Goal: Task Accomplishment & Management: Use online tool/utility

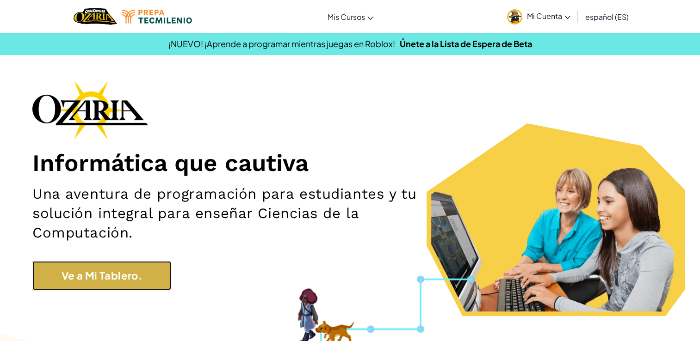
click at [106, 285] on link "Ve a Mi Tablero." at bounding box center [101, 275] width 139 height 29
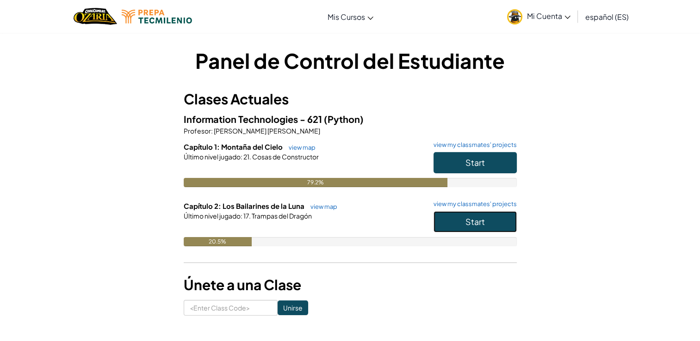
click at [447, 215] on button "Start" at bounding box center [475, 221] width 83 height 21
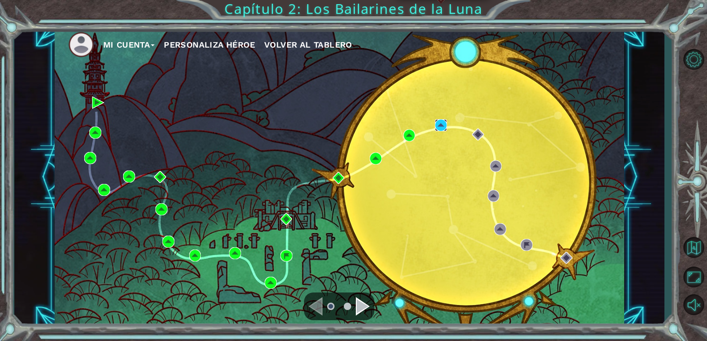
click at [439, 127] on img at bounding box center [441, 125] width 12 height 12
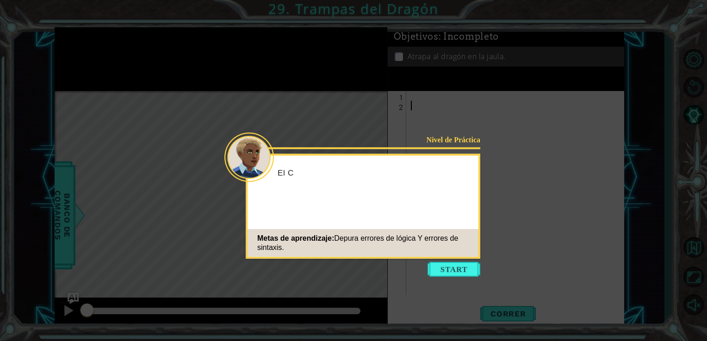
click at [436, 256] on div "Metas de aprendizaje: Depura errores de lógica Y errores de sintaxis." at bounding box center [363, 243] width 231 height 28
click at [439, 264] on button "Start" at bounding box center [453, 269] width 53 height 15
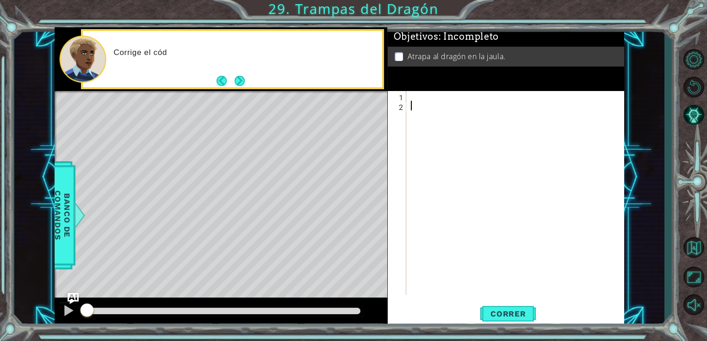
click at [425, 124] on div at bounding box center [518, 202] width 218 height 223
click at [424, 121] on div at bounding box center [518, 202] width 218 height 223
click at [420, 117] on div at bounding box center [518, 202] width 218 height 223
click at [423, 111] on div at bounding box center [518, 202] width 218 height 223
click at [423, 108] on div at bounding box center [518, 202] width 218 height 223
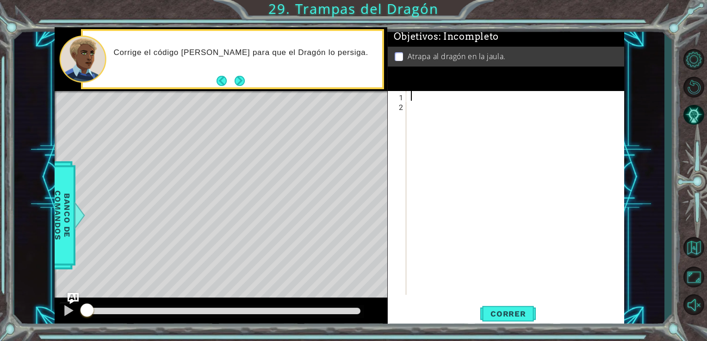
type textarea "r"
click at [242, 82] on button "Next" at bounding box center [239, 81] width 10 height 10
click at [453, 108] on div "r" at bounding box center [518, 202] width 218 height 223
type textarea "r"
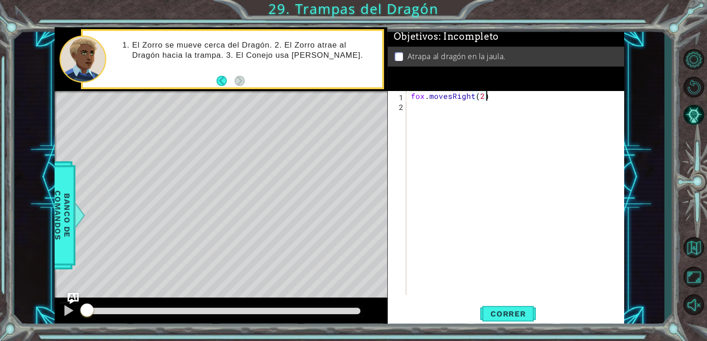
scroll to position [0, 4]
type textarea "fox.movesRight(2)"
click at [504, 316] on span "Correr" at bounding box center [508, 314] width 54 height 9
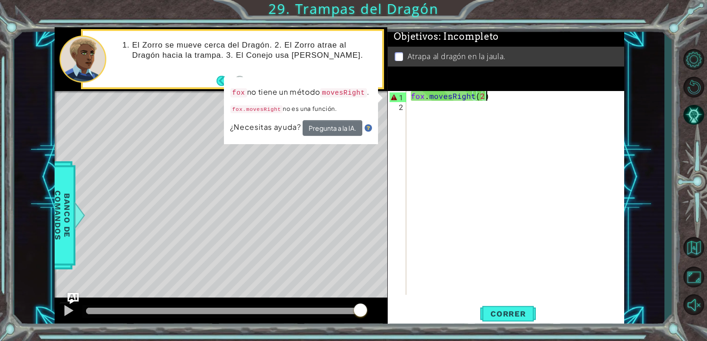
click at [461, 153] on div "fox . movesRight ( 2 )" at bounding box center [518, 202] width 218 height 223
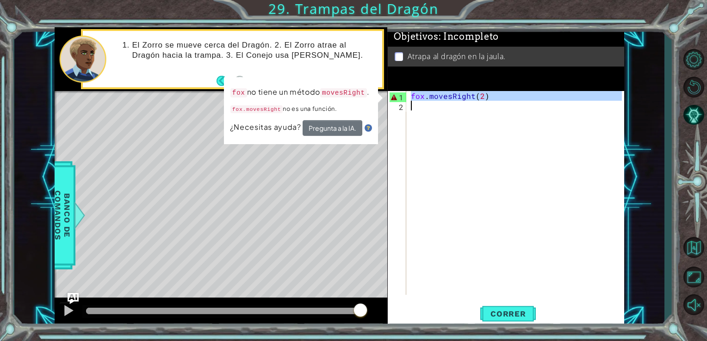
type textarea "fox.movesRight(2)"
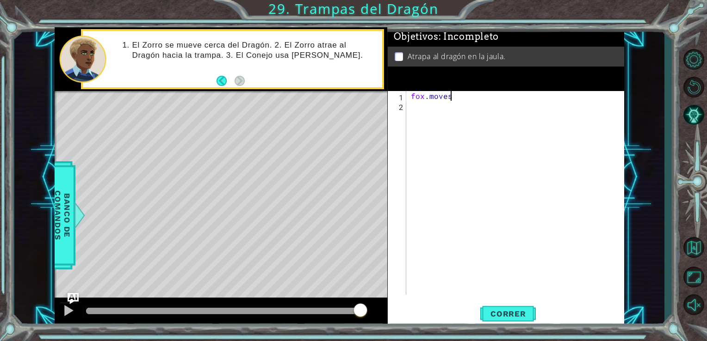
scroll to position [0, 2]
type textarea "fox.moves"
click at [503, 305] on button "Correr" at bounding box center [508, 314] width 56 height 24
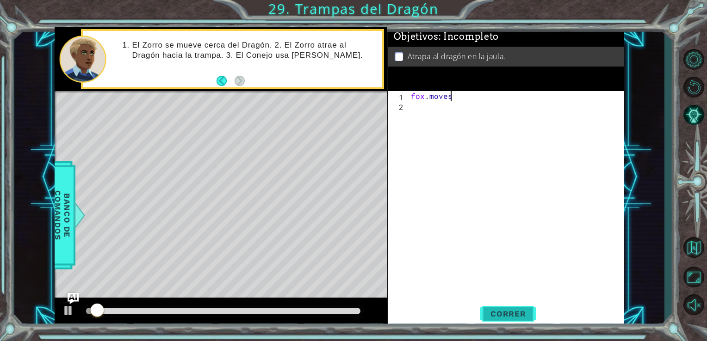
click at [503, 307] on button "Correr" at bounding box center [508, 314] width 56 height 24
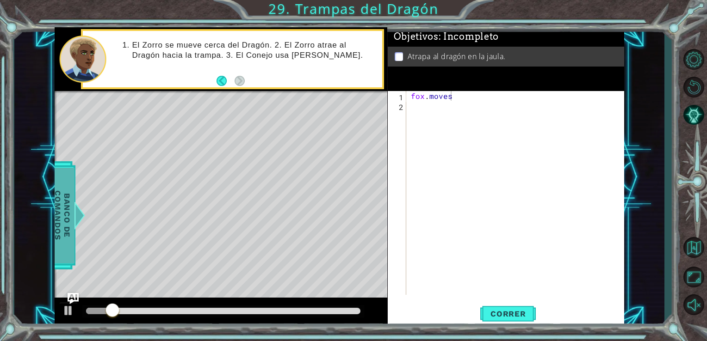
click at [57, 204] on span "Banco de comandos" at bounding box center [62, 215] width 24 height 96
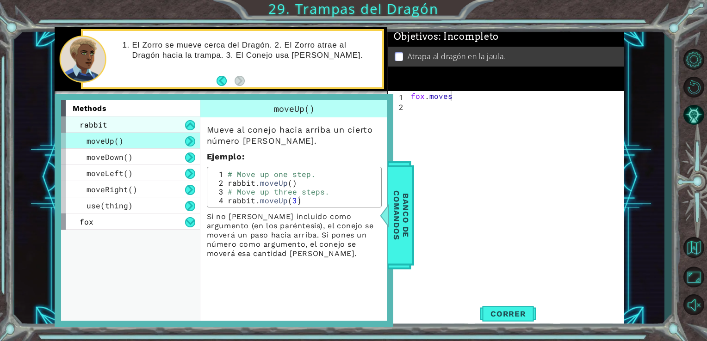
click at [150, 125] on div "rabbit" at bounding box center [130, 125] width 139 height 16
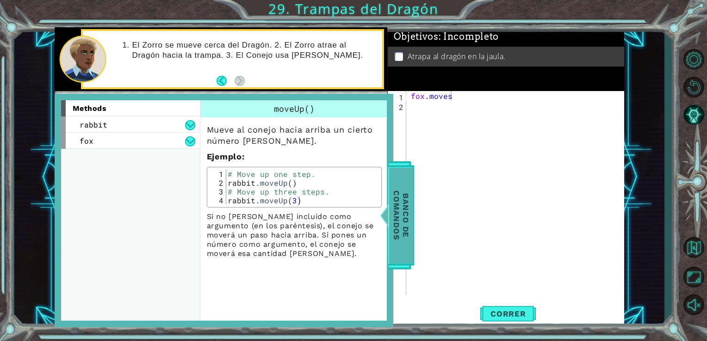
click at [387, 219] on div at bounding box center [384, 216] width 12 height 28
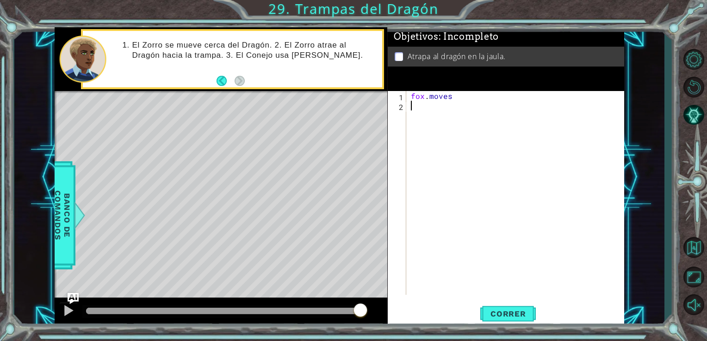
click at [435, 116] on div "fox . moves" at bounding box center [518, 202] width 218 height 223
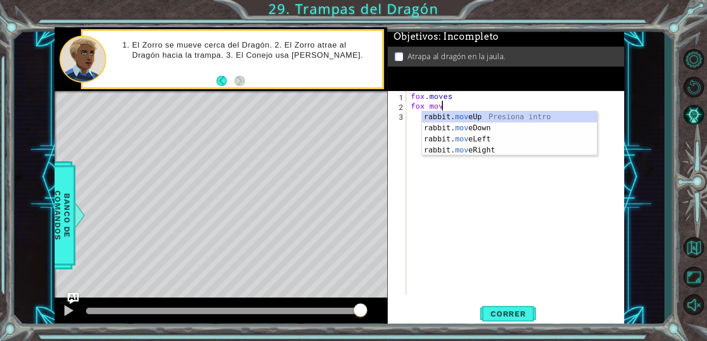
type textarea "f"
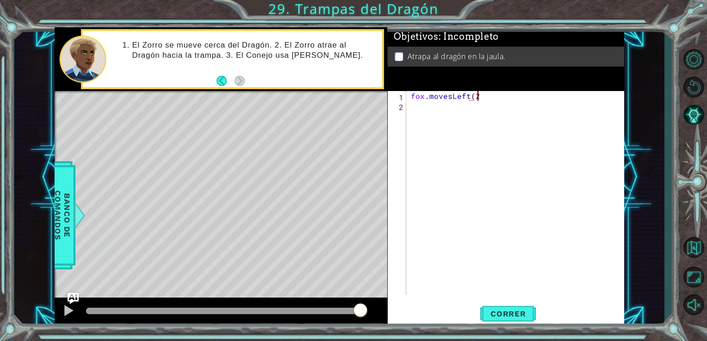
scroll to position [0, 4]
type textarea "fox.movesLeft(2)"
click at [503, 313] on span "Correr" at bounding box center [508, 314] width 54 height 9
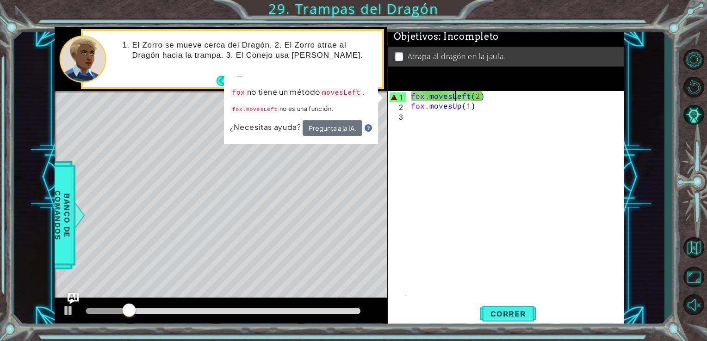
click at [454, 97] on div "fox . movesLeft ( 2 ) fox . movesUp ( 1 )" at bounding box center [518, 202] width 218 height 223
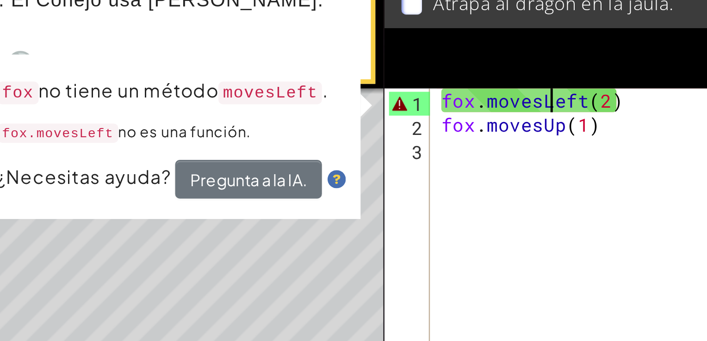
click at [411, 95] on div "fox . movesLeft ( 2 ) fox . movesUp ( 1 )" at bounding box center [518, 202] width 218 height 223
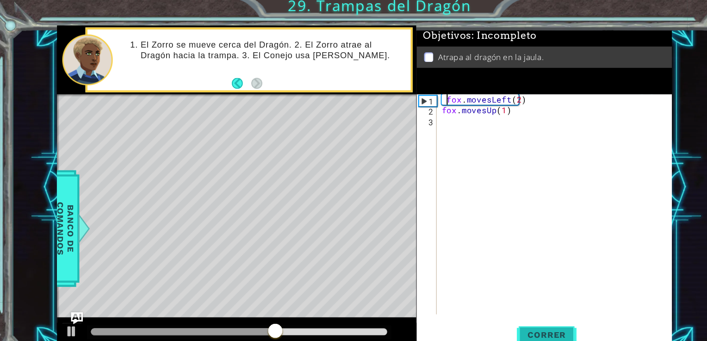
click at [502, 317] on span "Correr" at bounding box center [508, 314] width 54 height 9
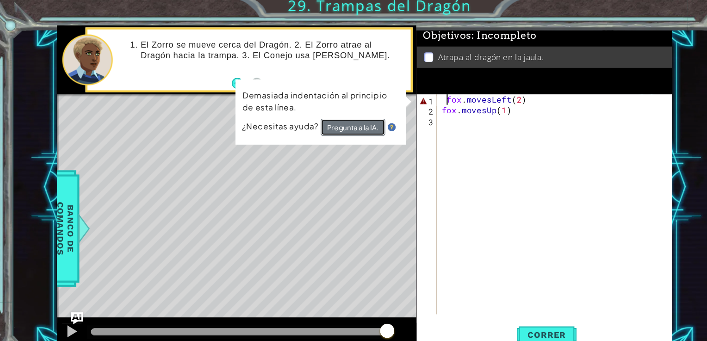
click at [321, 122] on button "Pregunta a la IA." at bounding box center [329, 122] width 60 height 16
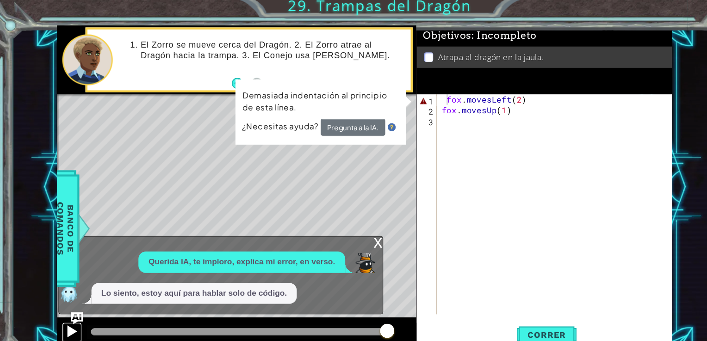
click at [72, 314] on div at bounding box center [68, 311] width 12 height 12
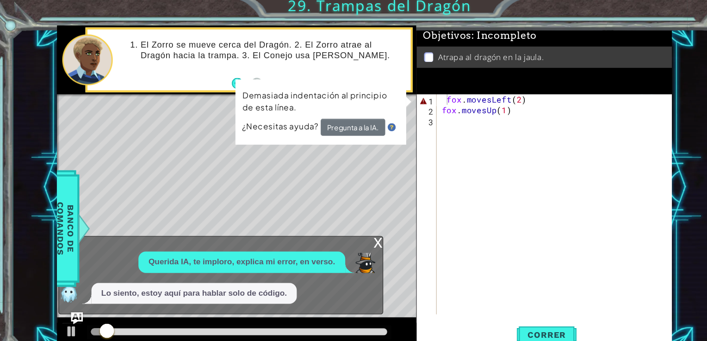
click at [130, 317] on div at bounding box center [223, 311] width 282 height 13
click at [171, 309] on div at bounding box center [223, 311] width 275 height 6
type textarea "fox.movesLeft(2)"
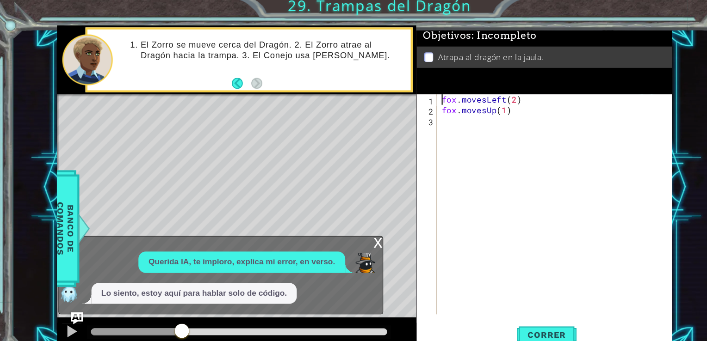
click at [507, 117] on div "fox . movesLeft ( 2 ) fox . movesUp ( 1 )" at bounding box center [518, 202] width 218 height 223
click at [538, 103] on div "fox . movesLeft ( 2 ) fox . movesUp ( 1 )" at bounding box center [518, 202] width 218 height 223
click at [452, 92] on div "fox . movesLeft ( 2 ) fox . movesUp ( 1 )" at bounding box center [518, 202] width 218 height 223
click at [452, 92] on div "fox . moveLeft ( 2 ) fox . movesUp ( 1 )" at bounding box center [518, 202] width 218 height 223
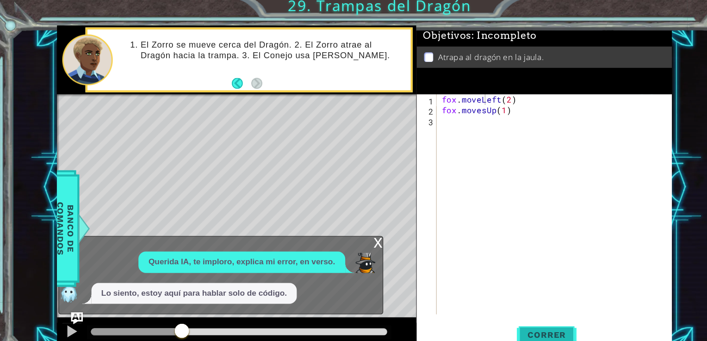
click at [528, 307] on button "Correr" at bounding box center [508, 314] width 56 height 24
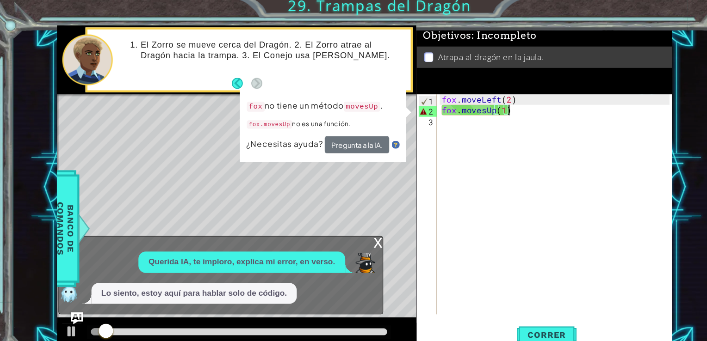
click at [483, 110] on div "fox . moveLeft ( 2 ) fox . movesUp ( 1 )" at bounding box center [518, 202] width 218 height 223
click at [453, 106] on div "fox . moveLeft ( 2 ) fox . movesUp ( 1 )" at bounding box center [518, 202] width 218 height 223
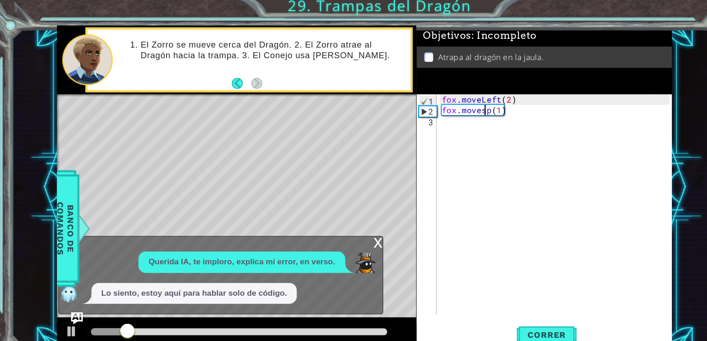
scroll to position [0, 2]
type textarea "fox.moveUp(1)"
click at [534, 314] on span "Correr" at bounding box center [508, 314] width 54 height 9
click at [348, 230] on div "x" at bounding box center [352, 227] width 8 height 9
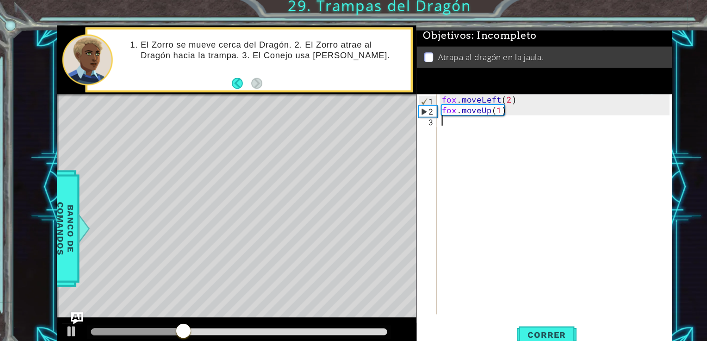
scroll to position [0, 0]
click at [439, 155] on div "fox . moveLeft ( 2 ) fox . moveUp ( 1 )" at bounding box center [518, 202] width 218 height 223
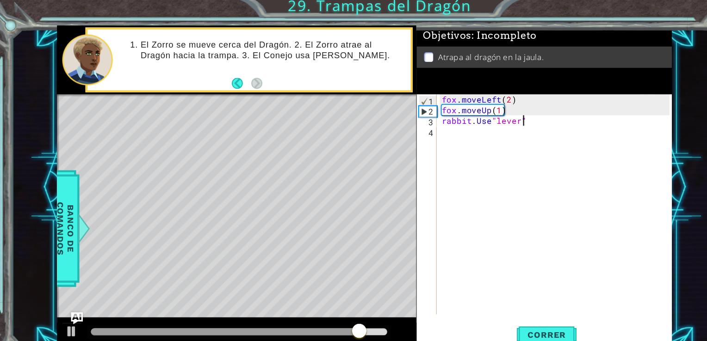
scroll to position [0, 4]
click at [496, 313] on span "Correr" at bounding box center [508, 314] width 54 height 9
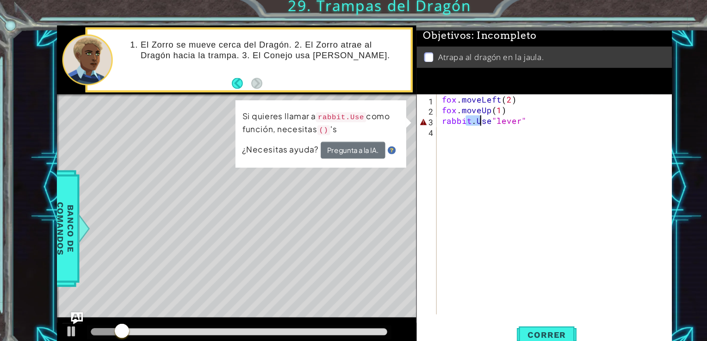
drag, startPoint x: 434, startPoint y: 118, endPoint x: 447, endPoint y: 118, distance: 12.5
click at [447, 118] on div "fox . moveLeft ( 2 ) fox . moveUp ( 1 ) rabbit . Use "lever"" at bounding box center [518, 202] width 218 height 223
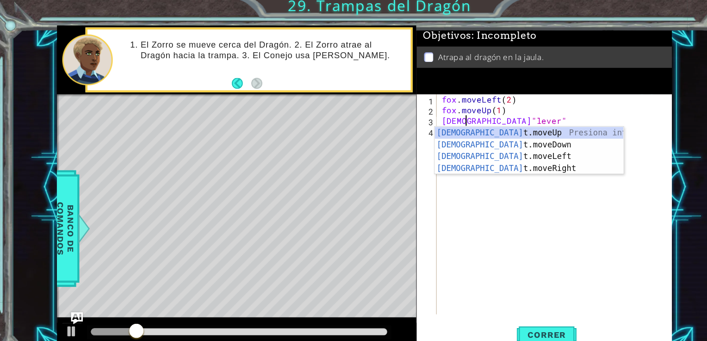
scroll to position [0, 2]
type textarea "[DEMOGRAPHIC_DATA]use"lever""
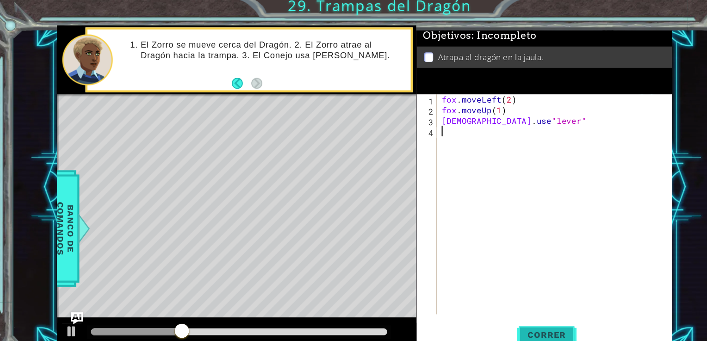
drag, startPoint x: 491, startPoint y: 213, endPoint x: 501, endPoint y: 317, distance: 104.1
click at [501, 317] on div "[DEMOGRAPHIC_DATA]use"lever" 1 2 3 4 fox . moveLeft ( 2 ) fox . moveUp ( 1 ) [D…" at bounding box center [506, 209] width 237 height 236
click at [502, 312] on span "Correr" at bounding box center [508, 314] width 54 height 9
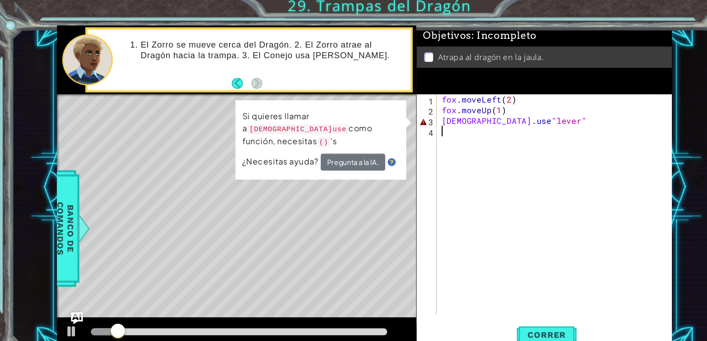
click at [527, 169] on div "fox . moveLeft ( 2 ) fox . moveUp ( 1 ) [DEMOGRAPHIC_DATA] . use "lever"" at bounding box center [518, 202] width 218 height 223
click at [538, 166] on div "fox . moveLeft ( 2 ) fox . moveUp ( 1 ) [DEMOGRAPHIC_DATA] . use "lever"" at bounding box center [518, 202] width 218 height 223
click at [539, 162] on div "fox . moveLeft ( 2 ) fox . moveUp ( 1 ) [DEMOGRAPHIC_DATA] . use "lever"" at bounding box center [518, 202] width 218 height 223
click at [534, 159] on div "fox . moveLeft ( 2 ) fox . moveUp ( 1 ) [DEMOGRAPHIC_DATA] . use "lever"" at bounding box center [518, 202] width 218 height 223
click at [508, 152] on div "fox . moveLeft ( 2 ) fox . moveUp ( 1 ) [DEMOGRAPHIC_DATA] . use "lever"" at bounding box center [518, 202] width 218 height 223
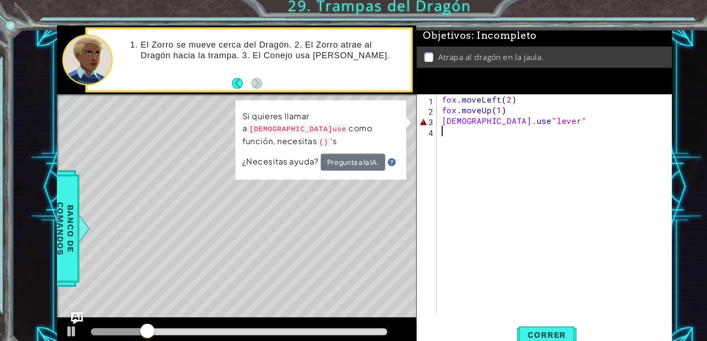
click at [508, 152] on div "fox . moveLeft ( 2 ) fox . moveUp ( 1 ) [DEMOGRAPHIC_DATA] . use "lever"" at bounding box center [518, 202] width 218 height 223
click at [457, 122] on div "fox . moveLeft ( 2 ) fox . moveUp ( 1 ) [DEMOGRAPHIC_DATA] . use "lever"" at bounding box center [518, 202] width 218 height 223
click at [466, 118] on div "fox . moveLeft ( 2 ) fox . moveUp ( 1 ) [DEMOGRAPHIC_DATA] . use "lever"" at bounding box center [518, 202] width 218 height 223
click at [454, 112] on div "fox . moveLeft ( 2 ) fox . moveUp ( 1 ) [DEMOGRAPHIC_DATA] . use "lever"" at bounding box center [518, 202] width 218 height 223
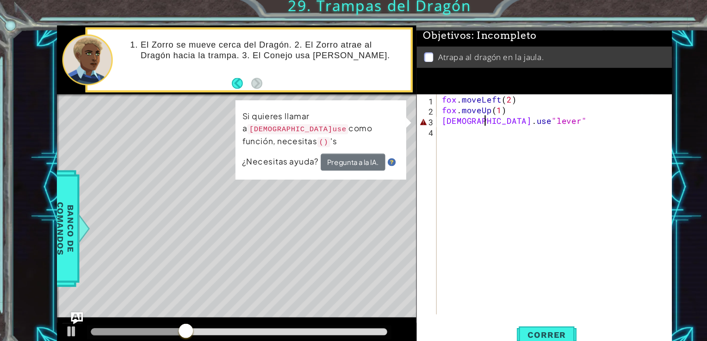
click at [449, 112] on div "fox . moveLeft ( 2 ) fox . moveUp ( 1 ) [DEMOGRAPHIC_DATA] . use "lever"" at bounding box center [518, 202] width 218 height 223
click at [452, 113] on div "fox . moveLeft ( 2 ) fox . moveUp ( 1 ) [DEMOGRAPHIC_DATA] . use "lever"" at bounding box center [518, 202] width 218 height 223
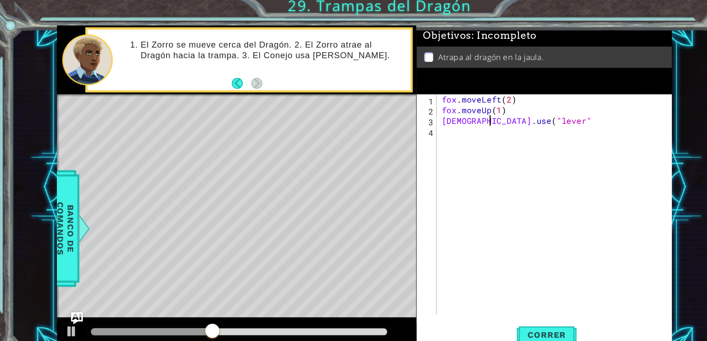
scroll to position [0, 2]
click at [528, 106] on div "fox . moveLeft ( 2 ) fox . moveUp ( 1 ) [DEMOGRAPHIC_DATA] . use ( "lever"" at bounding box center [518, 202] width 218 height 223
type textarea "fox.moveUp(1)"
click at [535, 122] on div "fox . moveLeft ( 2 ) fox . moveUp ( 1 ) [DEMOGRAPHIC_DATA] . use ( "lever"" at bounding box center [518, 202] width 218 height 223
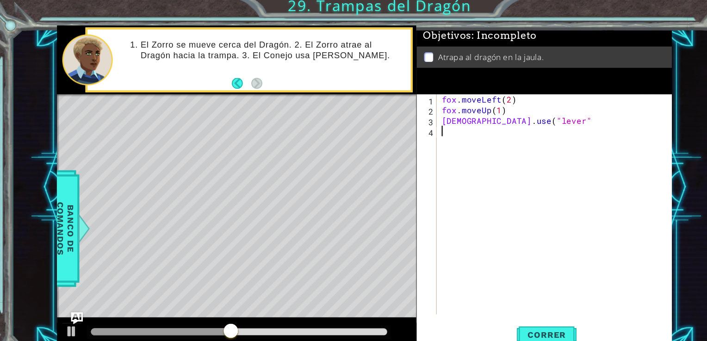
click at [564, 109] on div "fox . moveLeft ( 2 ) fox . moveUp ( 1 ) [DEMOGRAPHIC_DATA] . use ( "lever"" at bounding box center [518, 202] width 218 height 223
click at [563, 118] on div "fox . moveLeft ( 2 ) fox . moveUp ( 1 ) [DEMOGRAPHIC_DATA] . use ( "lever"" at bounding box center [518, 202] width 218 height 223
click at [497, 316] on span "Correr" at bounding box center [508, 314] width 54 height 9
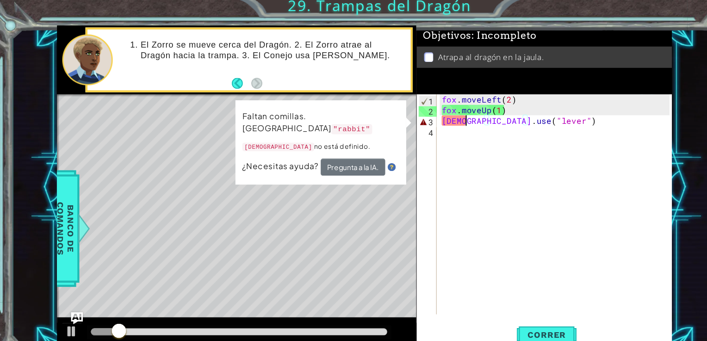
click at [432, 117] on div "fox . moveLeft ( 2 ) fox . moveUp ( 1 ) [DEMOGRAPHIC_DATA] . use ( "lever" )" at bounding box center [518, 202] width 218 height 223
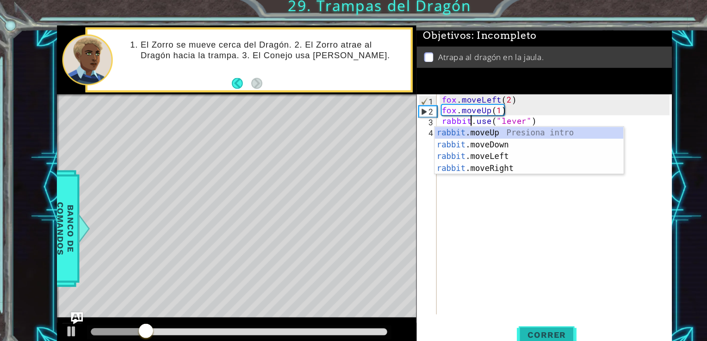
type textarea "rabbit.use("lever")"
click at [520, 315] on span "Correr" at bounding box center [508, 314] width 54 height 9
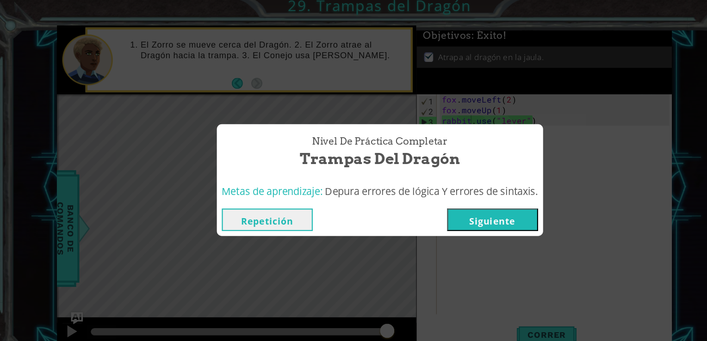
click at [494, 204] on button "Siguiente" at bounding box center [458, 207] width 84 height 21
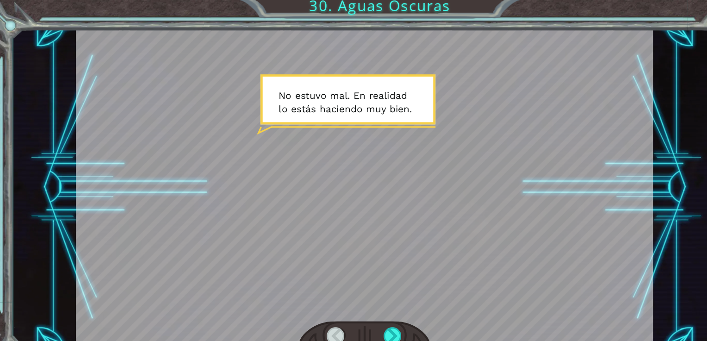
click at [368, 163] on div at bounding box center [339, 177] width 535 height 301
click at [373, 304] on div at bounding box center [339, 315] width 123 height 27
click at [363, 307] on div at bounding box center [365, 315] width 17 height 16
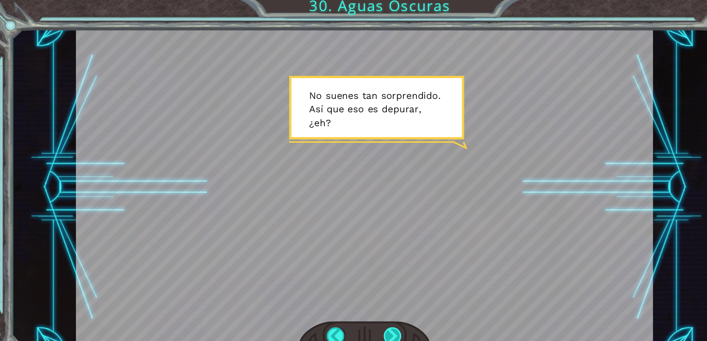
click at [365, 308] on div at bounding box center [365, 315] width 17 height 16
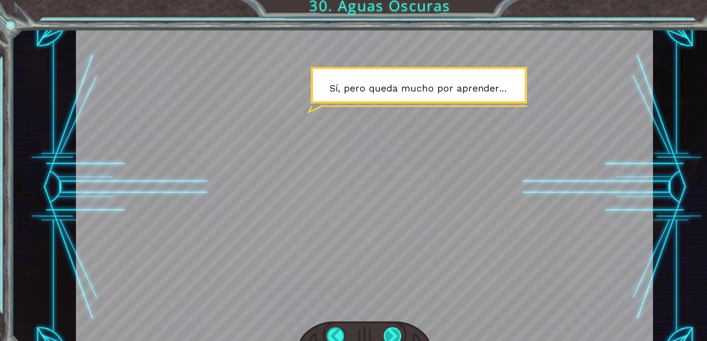
click at [365, 308] on div at bounding box center [365, 315] width 17 height 16
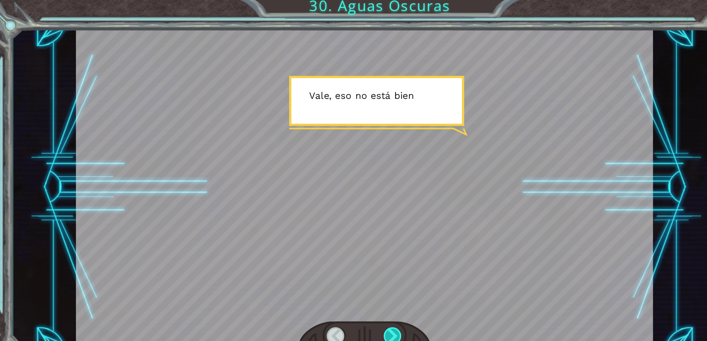
click at [365, 308] on div at bounding box center [365, 315] width 17 height 16
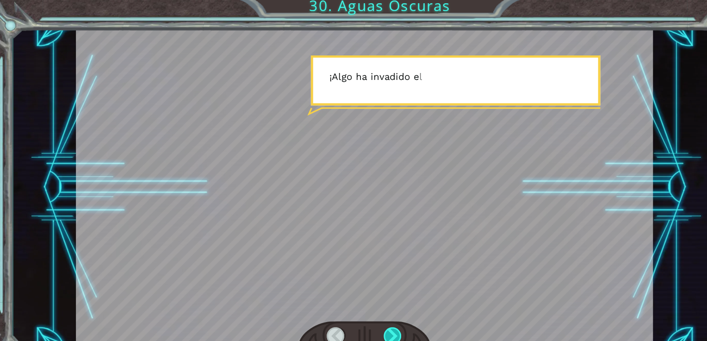
click at [365, 308] on div at bounding box center [365, 315] width 17 height 16
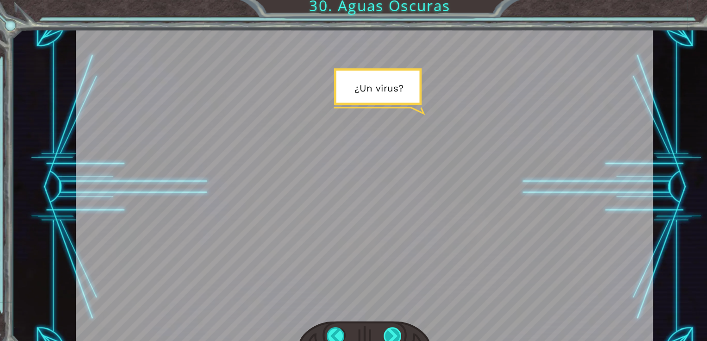
click at [365, 308] on div at bounding box center [365, 315] width 17 height 16
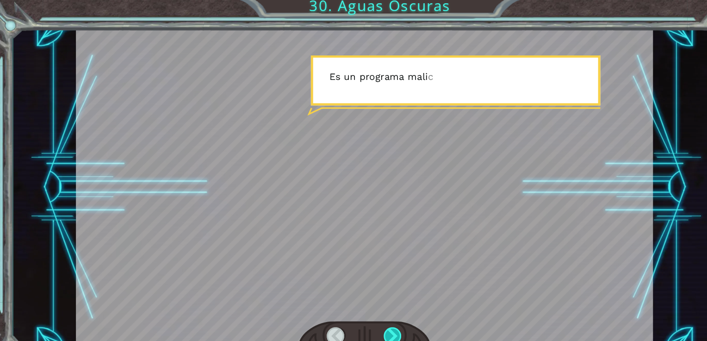
click at [365, 308] on div at bounding box center [365, 315] width 17 height 16
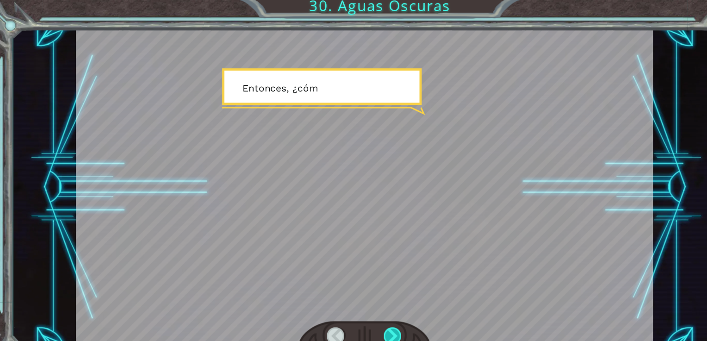
click at [365, 308] on div at bounding box center [365, 315] width 17 height 16
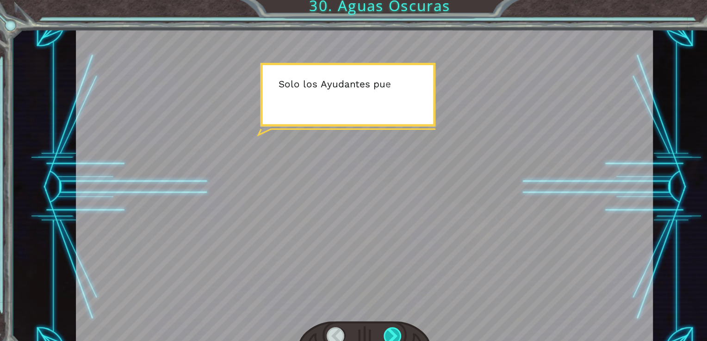
click at [365, 308] on div at bounding box center [365, 315] width 17 height 16
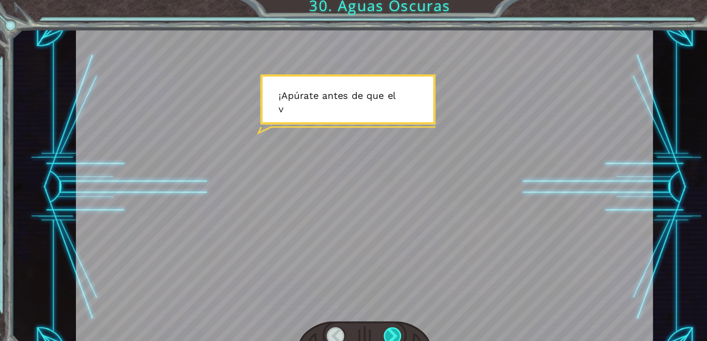
click at [365, 308] on div at bounding box center [365, 315] width 17 height 16
click at [365, 0] on div "Temporary Text N o e s t u v o m a l . E n r e a l i d a d l o e s t á s h a c …" at bounding box center [353, 0] width 707 height 0
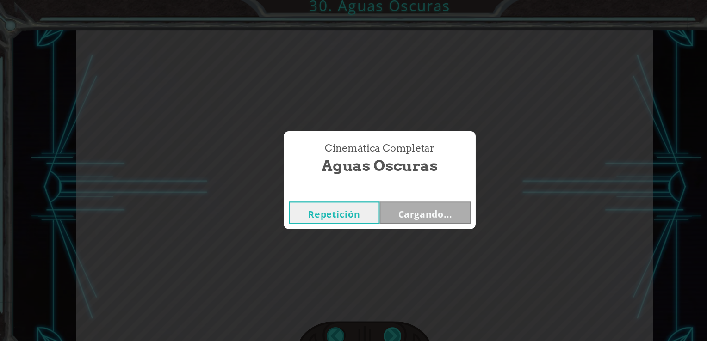
click at [365, 308] on div "Cinemática Completar Aguas Oscuras Repetición Cargando..." at bounding box center [353, 170] width 707 height 341
drag, startPoint x: 365, startPoint y: 308, endPoint x: 375, endPoint y: 203, distance: 105.5
click at [375, 203] on button "Siguiente" at bounding box center [395, 201] width 84 height 21
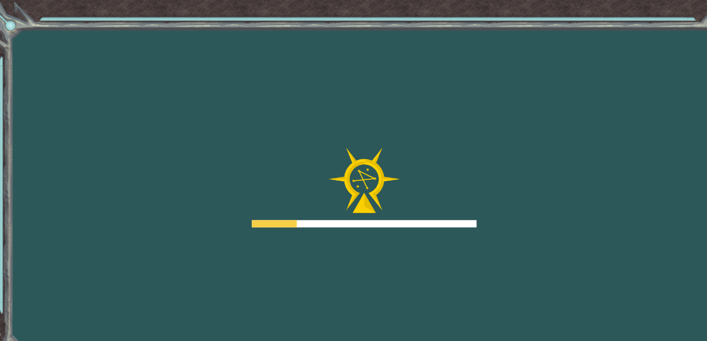
click at [386, 241] on div "Goals Error al cargar desde el servidor. Intenta refrescar la página. Necesitar…" at bounding box center [353, 170] width 707 height 341
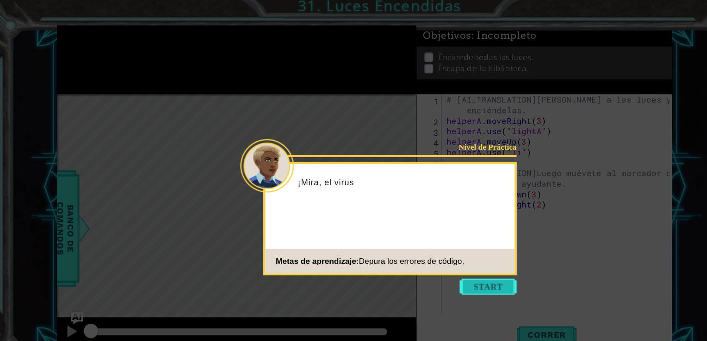
click at [436, 271] on button "Start" at bounding box center [453, 269] width 53 height 15
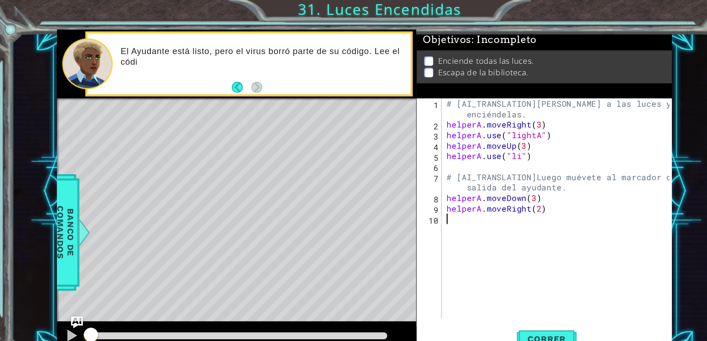
click at [418, 214] on div "# [AI_TRANSLATION]Muévete a las luces y enciéndelas. helperA . moveRight ( 3 ) …" at bounding box center [520, 207] width 213 height 233
click at [499, 315] on span "Correr" at bounding box center [508, 314] width 54 height 9
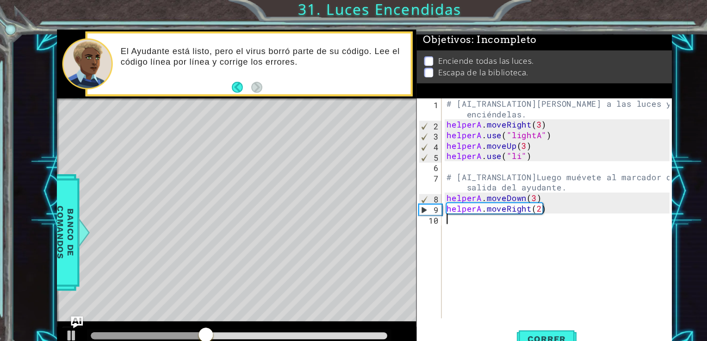
click at [330, 309] on div at bounding box center [223, 311] width 275 height 6
click at [490, 314] on span "Correr" at bounding box center [508, 314] width 54 height 9
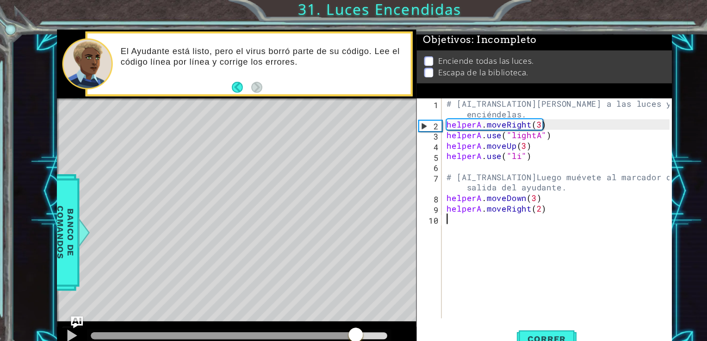
click at [331, 313] on div at bounding box center [223, 311] width 275 height 6
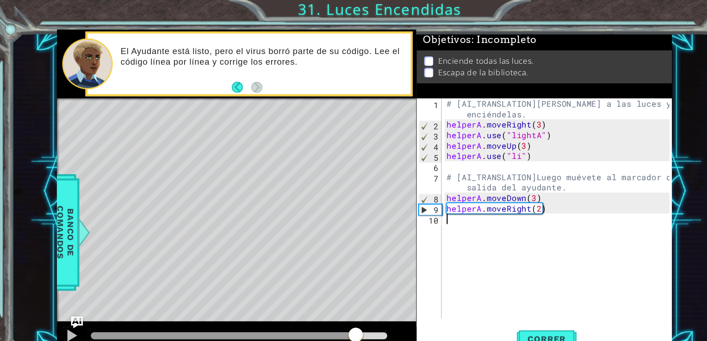
click at [493, 253] on div "# [AI_TRANSLATION]Muévete a las luces y enciéndelas. helperA . moveRight ( 3 ) …" at bounding box center [520, 207] width 213 height 233
click at [521, 311] on span "Correr" at bounding box center [508, 314] width 54 height 9
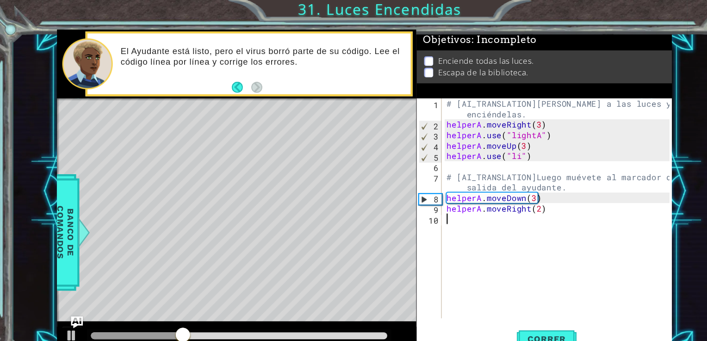
click at [568, 216] on div "# [AI_TRANSLATION]Muévete a las luces y enciéndelas. helperA . moveRight ( 3 ) …" at bounding box center [520, 207] width 213 height 233
click at [541, 211] on div "# [AI_TRANSLATION]Muévete a las luces y enciéndelas. helperA . moveRight ( 3 ) …" at bounding box center [520, 207] width 213 height 233
